Goal: Information Seeking & Learning: Learn about a topic

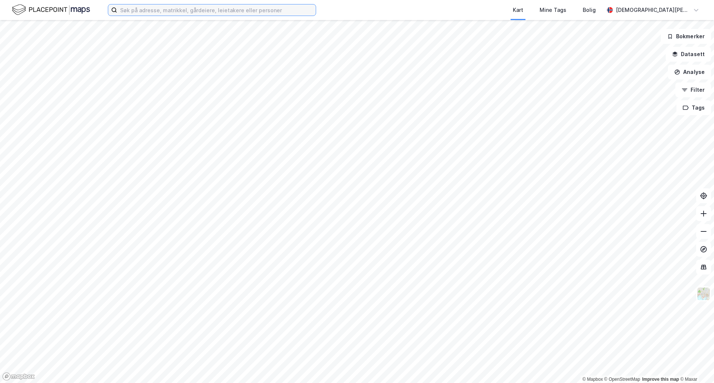
click at [142, 13] on input at bounding box center [216, 9] width 199 height 11
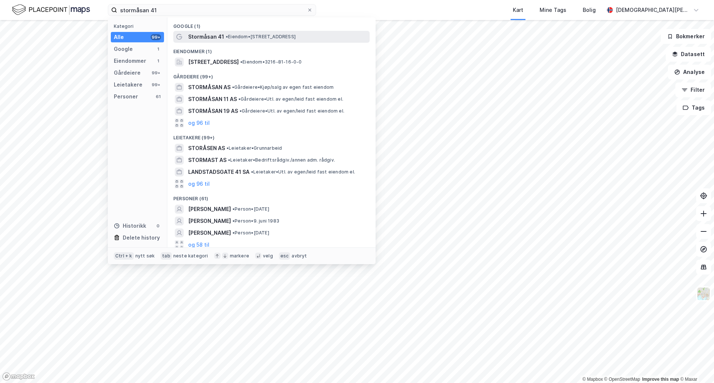
click at [204, 35] on span "Stormåsan 41" at bounding box center [206, 36] width 36 height 9
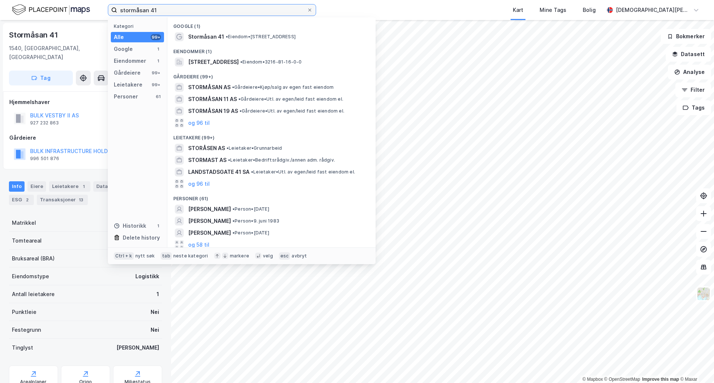
click at [141, 10] on input "stormåsan 41" at bounding box center [212, 9] width 190 height 11
drag, startPoint x: 158, startPoint y: 9, endPoint x: 96, endPoint y: 14, distance: 62.7
click at [96, 14] on div "stormåsan 41 Kategori Alle 99+ Google 1 Eiendommer 1 Gårdeiere 99+ Leietakere 9…" at bounding box center [357, 10] width 714 height 20
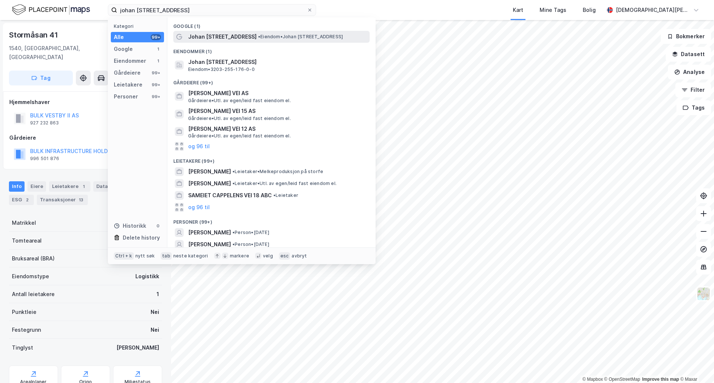
click at [210, 33] on span "Johan [STREET_ADDRESS]" at bounding box center [222, 36] width 68 height 9
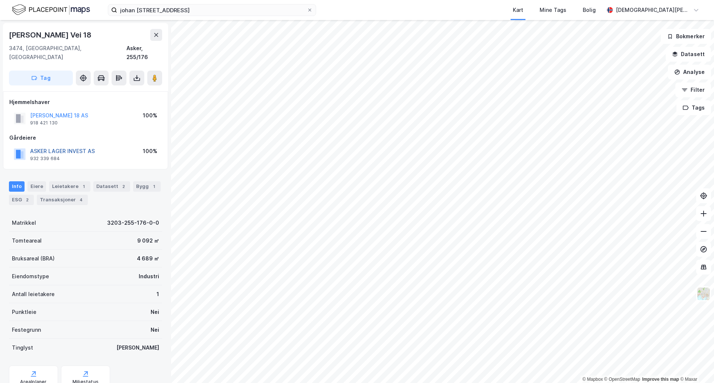
click at [0, 0] on button "ASKER LAGER INVEST AS" at bounding box center [0, 0] width 0 height 0
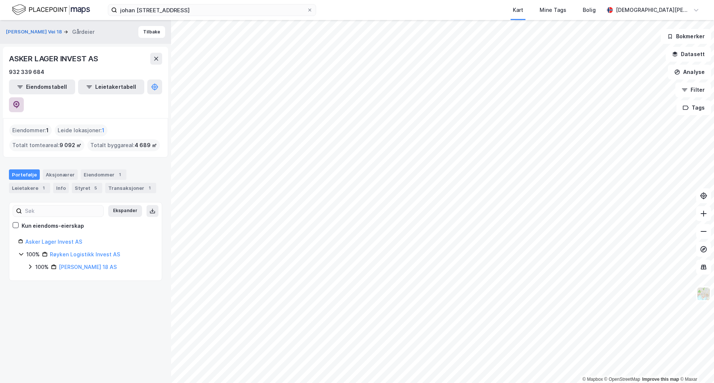
click at [20, 101] on icon at bounding box center [16, 104] width 7 height 7
click at [186, 8] on input "johan [STREET_ADDRESS]" at bounding box center [212, 9] width 190 height 11
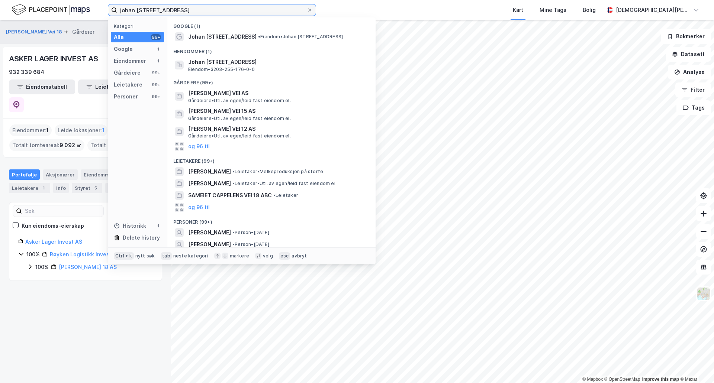
drag, startPoint x: 187, startPoint y: 9, endPoint x: 96, endPoint y: 9, distance: 90.7
click at [96, 9] on div "[PERSON_NAME] vei 18 Kategori Alle 99+ Google 1 Eiendommer 1 Gårdeiere 99+ Leie…" at bounding box center [357, 10] width 714 height 20
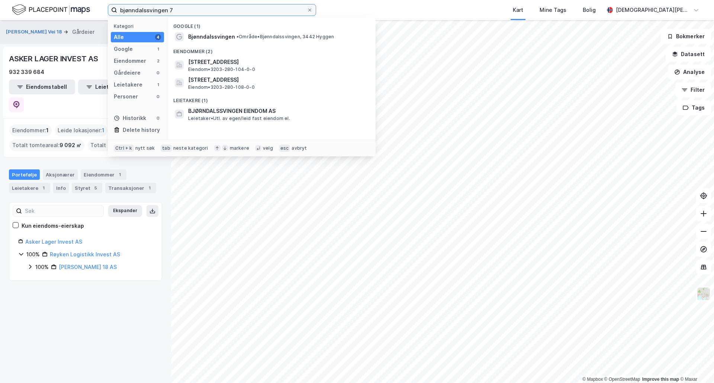
type input "bjønndalssvingen 7"
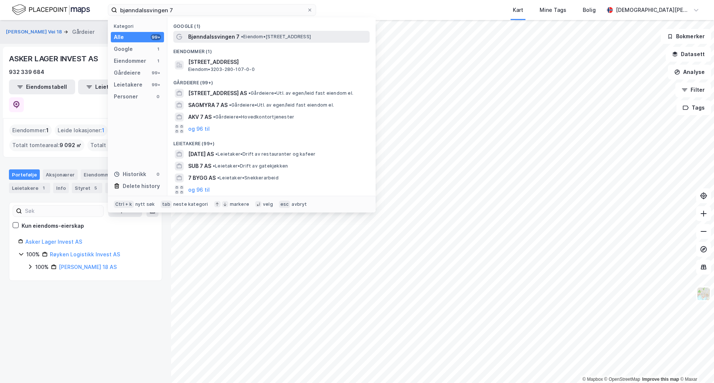
click at [204, 35] on span "Bjønndalssvingen 7" at bounding box center [213, 36] width 51 height 9
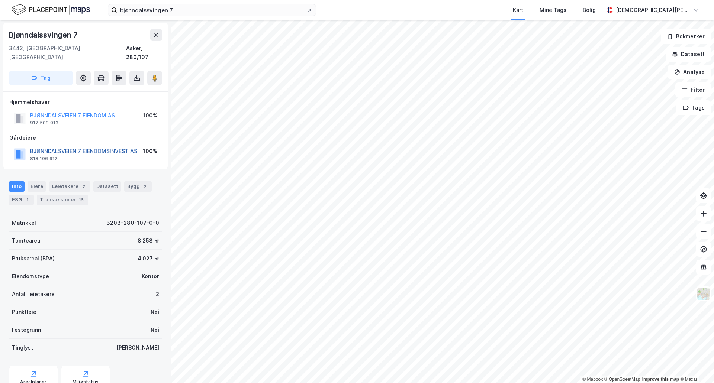
click at [0, 0] on button "BJØNNDALSVEIEN 7 EIENDOMSINVEST AS" at bounding box center [0, 0] width 0 height 0
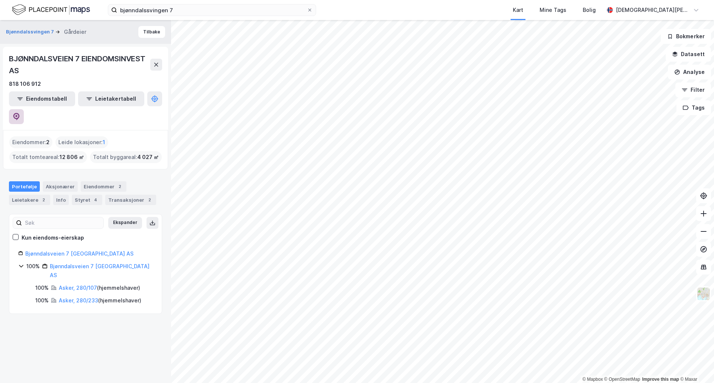
click at [20, 113] on icon at bounding box center [16, 116] width 7 height 7
click at [152, 32] on button "Tilbake" at bounding box center [151, 32] width 27 height 12
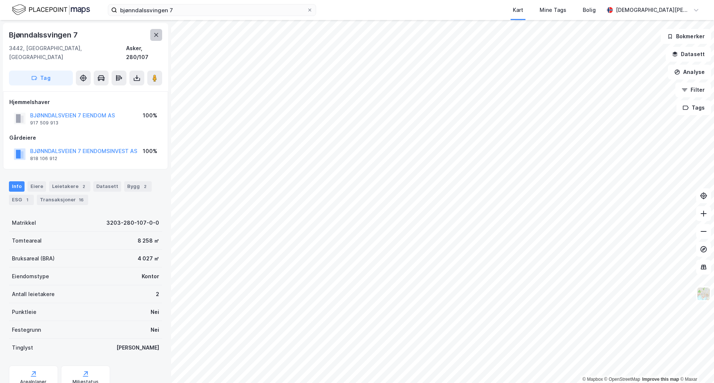
click at [156, 33] on icon at bounding box center [156, 35] width 6 height 6
